Goal: Task Accomplishment & Management: Understand process/instructions

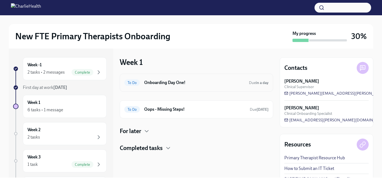
click at [194, 84] on h6 "Onboarding Day One!" at bounding box center [194, 83] width 101 height 6
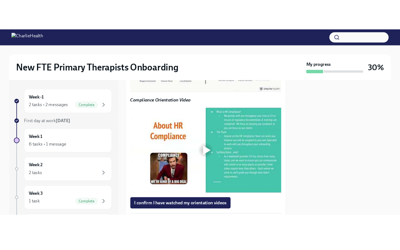
scroll to position [459, 0]
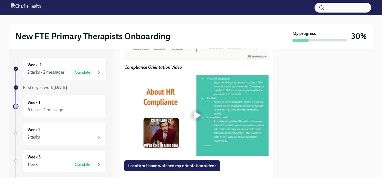
click at [195, 24] on div at bounding box center [197, 19] width 7 height 9
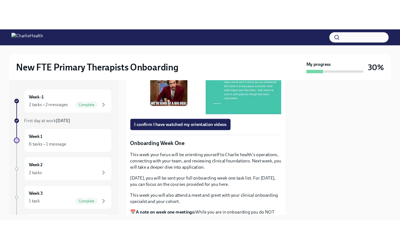
scroll to position [533, 0]
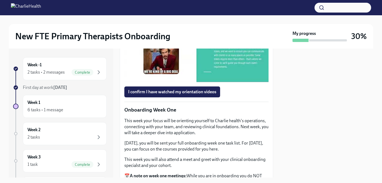
click at [195, 46] on div at bounding box center [197, 41] width 7 height 9
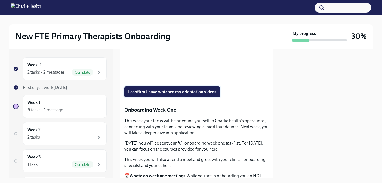
click at [193, 97] on button "I confirm I have watched my orientation videos" at bounding box center [172, 91] width 96 height 11
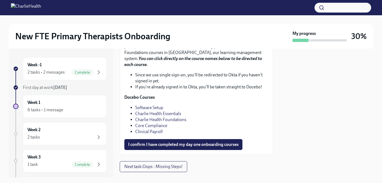
scroll to position [710, 0]
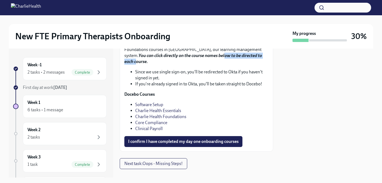
drag, startPoint x: 195, startPoint y: 128, endPoint x: 245, endPoint y: 128, distance: 49.9
click at [245, 64] on strong "You can click directly on the course names below to be directed to each course." at bounding box center [193, 58] width 138 height 11
click at [256, 64] on strong "You can click directly on the course names below to be directed to each course." at bounding box center [193, 58] width 138 height 11
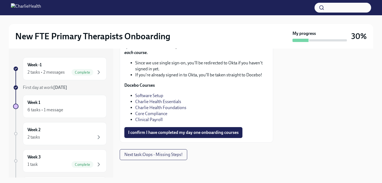
scroll to position [781, 0]
click at [146, 98] on link "Software Setup" at bounding box center [149, 95] width 28 height 5
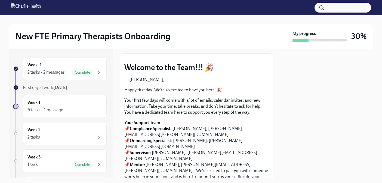
scroll to position [33, 0]
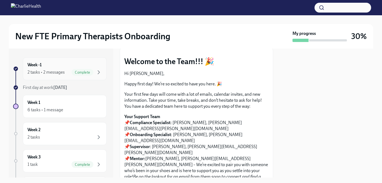
click at [54, 68] on div "Week -1 2 tasks • 2 messages Complete" at bounding box center [65, 69] width 75 height 14
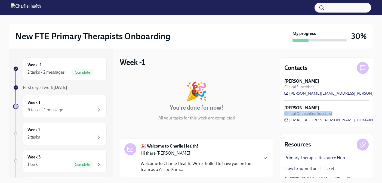
drag, startPoint x: 286, startPoint y: 114, endPoint x: 334, endPoint y: 115, distance: 47.9
click at [334, 115] on div "Haylee Bova Clinical Onboarding Specialist" at bounding box center [327, 110] width 84 height 11
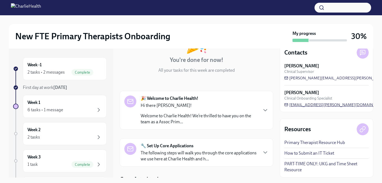
scroll to position [15, 0]
click at [53, 69] on div "Week -1 2 tasks • 2 messages Complete" at bounding box center [65, 69] width 75 height 14
click at [60, 103] on div "Week 1 6 tasks • 1 message" at bounding box center [65, 106] width 75 height 14
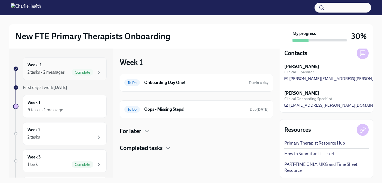
click at [67, 73] on div "2 tasks • 2 messages Complete" at bounding box center [65, 72] width 75 height 7
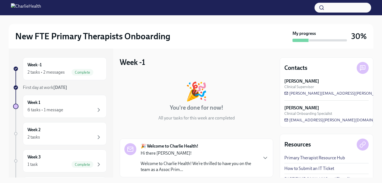
scroll to position [1, 0]
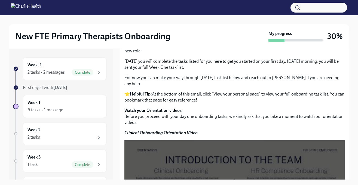
scroll to position [226, 0]
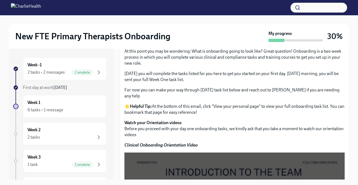
drag, startPoint x: 172, startPoint y: 62, endPoint x: 282, endPoint y: 63, distance: 109.8
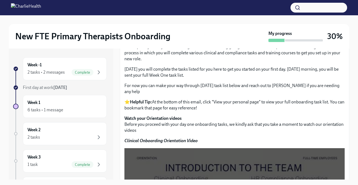
scroll to position [231, 0]
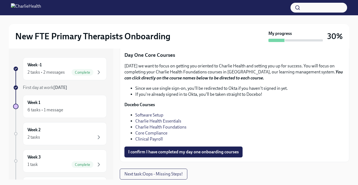
scroll to position [798, 0]
click at [154, 117] on link "Software Setup" at bounding box center [149, 114] width 28 height 5
click at [159, 115] on link "Software Setup" at bounding box center [149, 114] width 28 height 5
click at [164, 121] on link "Charlie Health Essentials" at bounding box center [158, 120] width 46 height 5
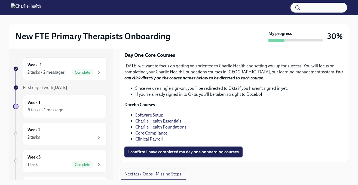
click at [180, 119] on link "Charlie Health Essentials" at bounding box center [158, 120] width 46 height 5
